Goal: Complete application form

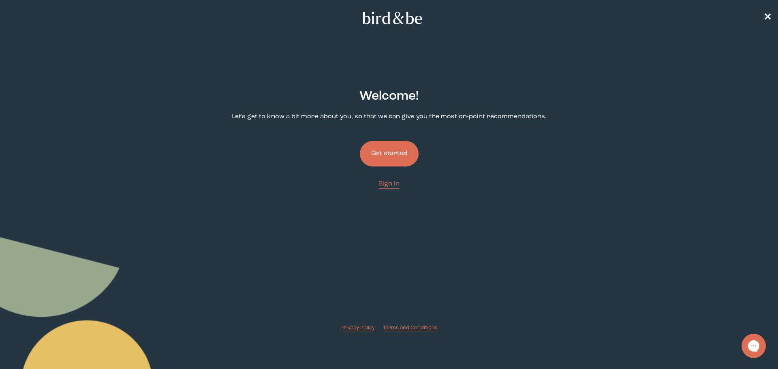
click at [391, 154] on button "Get started" at bounding box center [389, 154] width 59 height 26
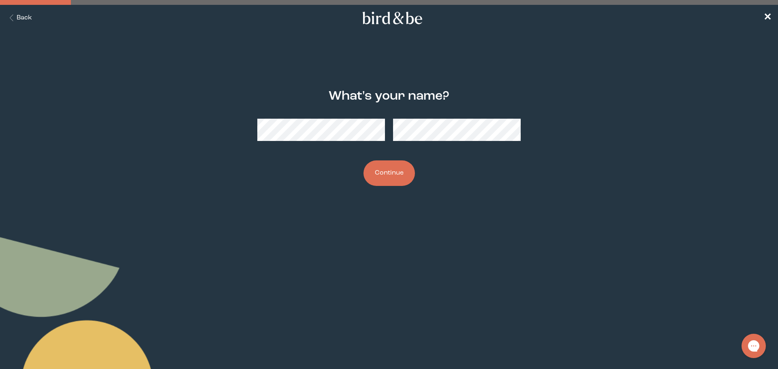
click at [382, 172] on button "Continue" at bounding box center [388, 173] width 51 height 26
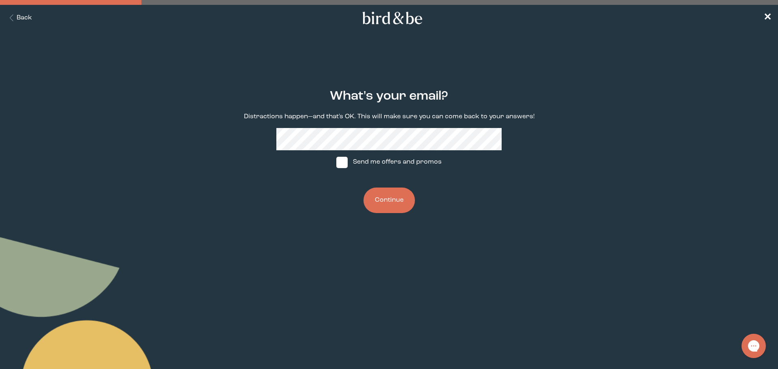
click at [393, 201] on button "Continue" at bounding box center [388, 201] width 51 height 26
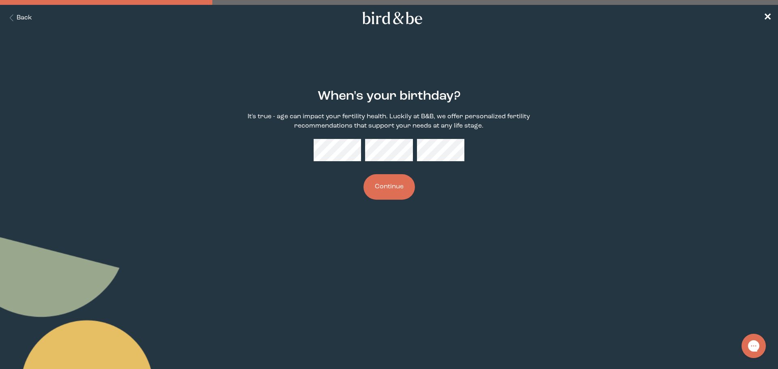
click at [383, 190] on button "Continue" at bounding box center [388, 187] width 51 height 26
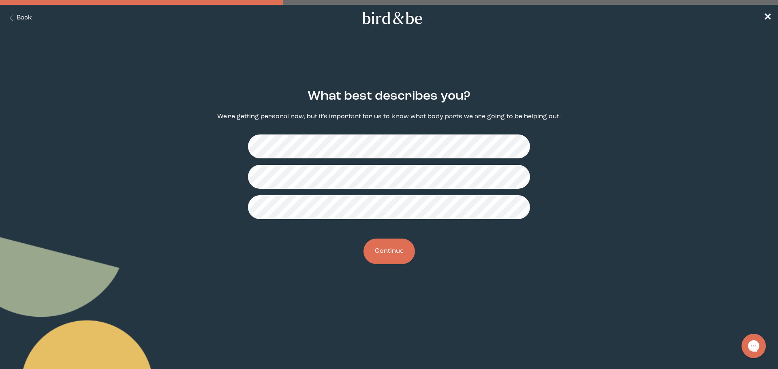
click at [386, 252] on button "Continue" at bounding box center [388, 252] width 51 height 26
click at [391, 252] on button "Continue" at bounding box center [388, 252] width 51 height 26
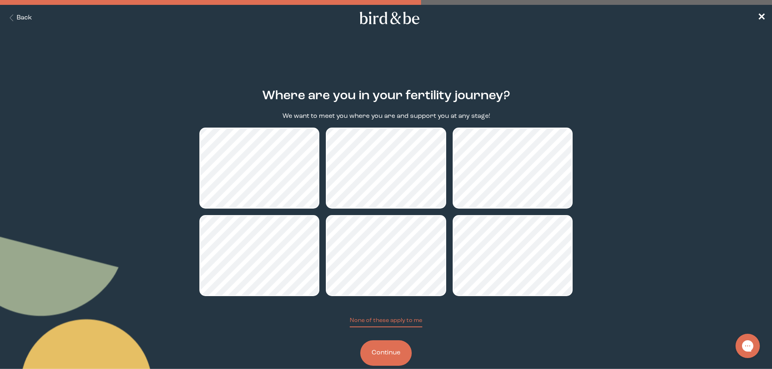
click at [396, 356] on button "Continue" at bounding box center [385, 353] width 51 height 26
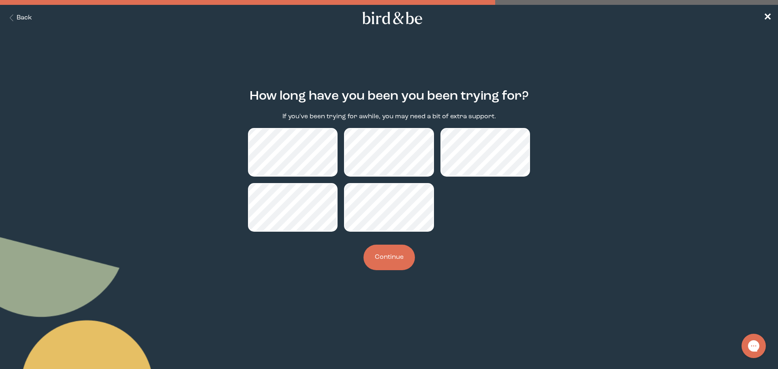
click at [387, 256] on button "Continue" at bounding box center [388, 258] width 51 height 26
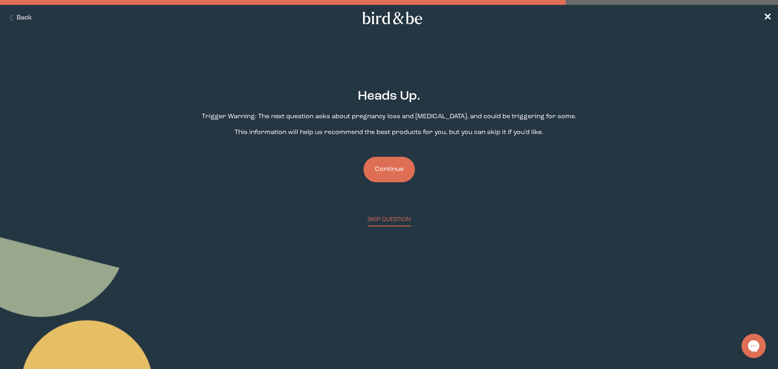
click at [387, 166] on button "Continue" at bounding box center [388, 170] width 51 height 26
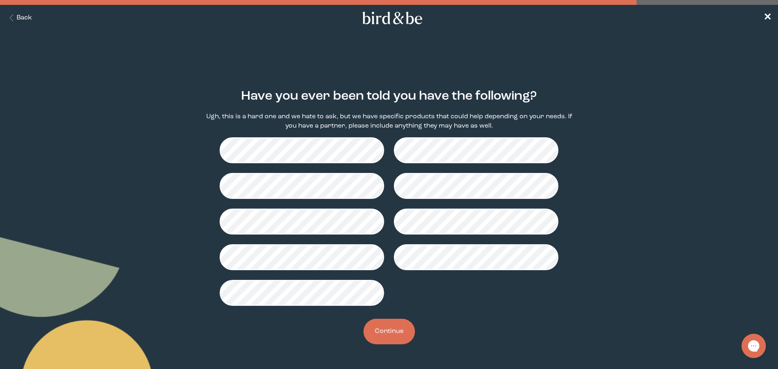
click at [404, 330] on button "Continue" at bounding box center [388, 332] width 51 height 26
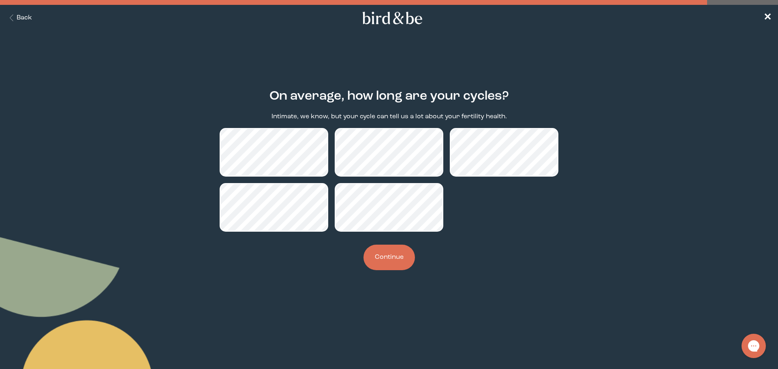
click at [386, 261] on button "Continue" at bounding box center [388, 258] width 51 height 26
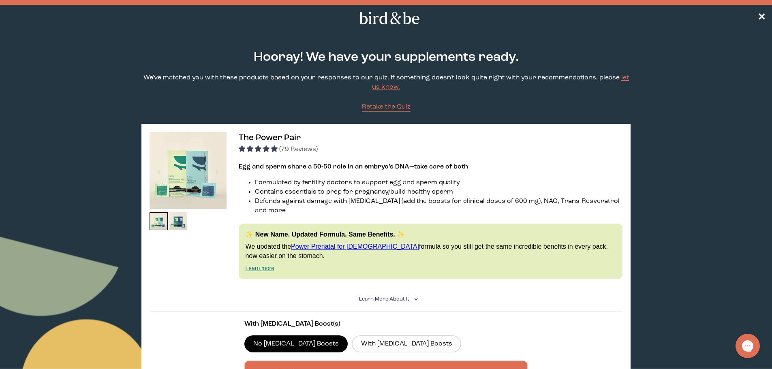
drag, startPoint x: 484, startPoint y: 164, endPoint x: 512, endPoint y: 279, distance: 117.9
click at [512, 279] on div "The Power Pair (79 Reviews) Egg and sperm share a 50-50 role in an embryo’s DNA…" at bounding box center [385, 288] width 489 height 328
click at [538, 287] on details "Learn More About it < What makes it special 30 daily packs to simplify your rou…" at bounding box center [385, 299] width 472 height 24
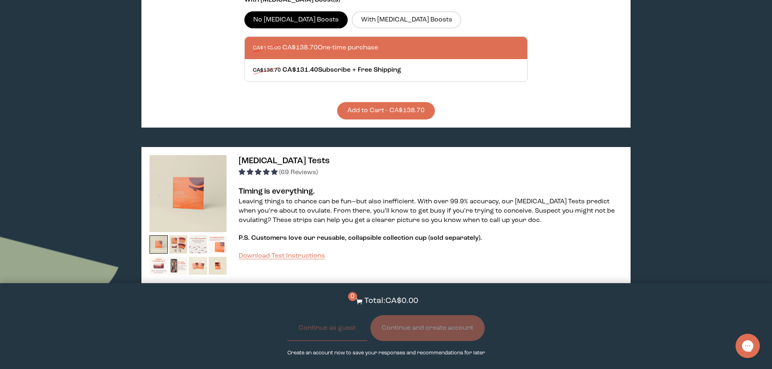
scroll to position [365, 0]
